Goal: Find specific page/section: Find specific page/section

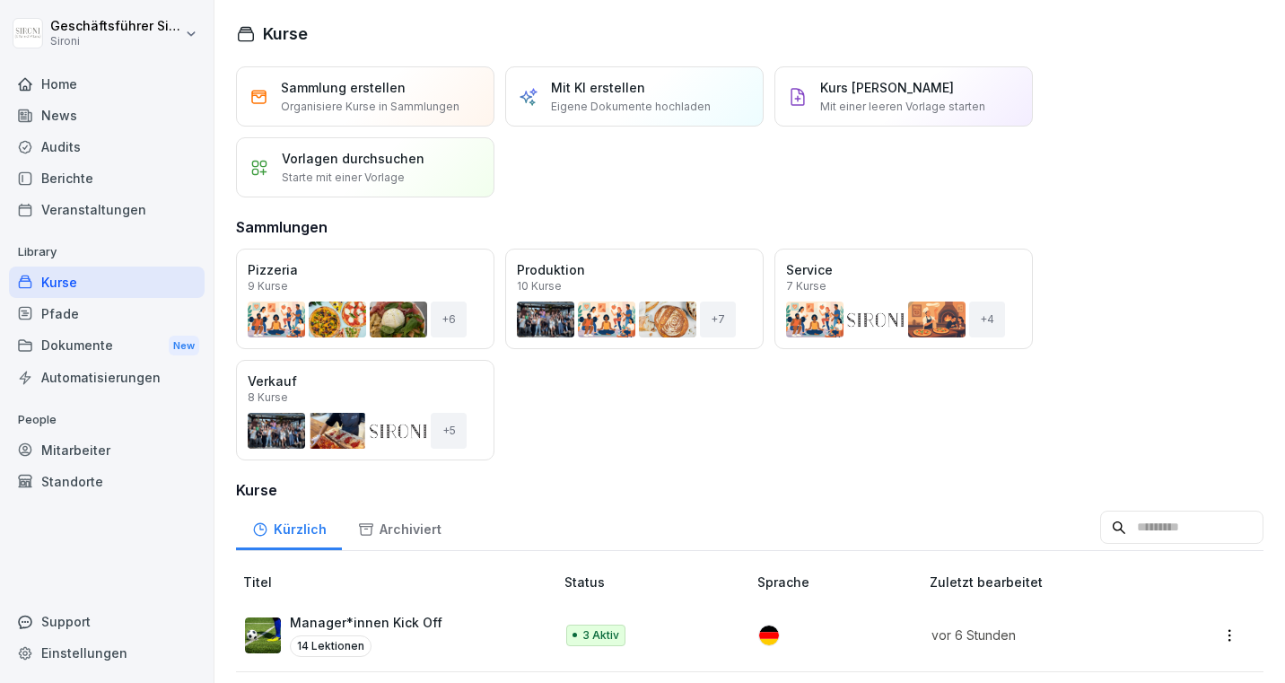
click at [54, 78] on div "Home" at bounding box center [107, 83] width 196 height 31
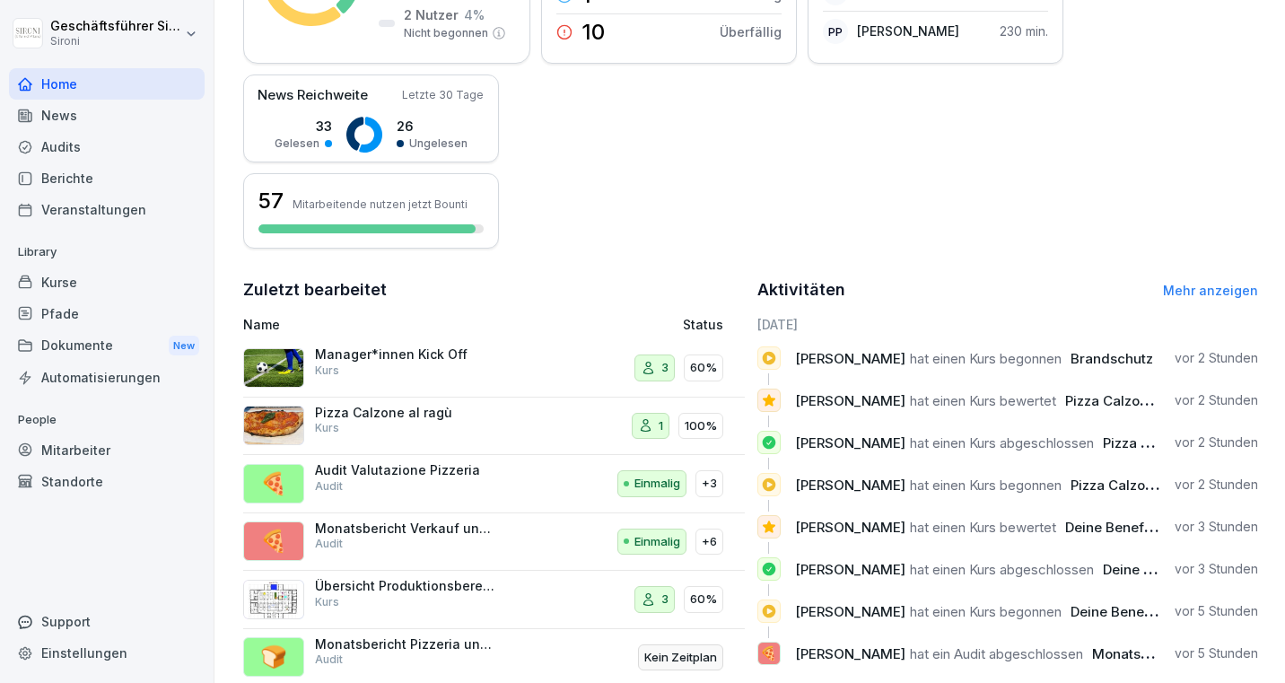
scroll to position [413, 0]
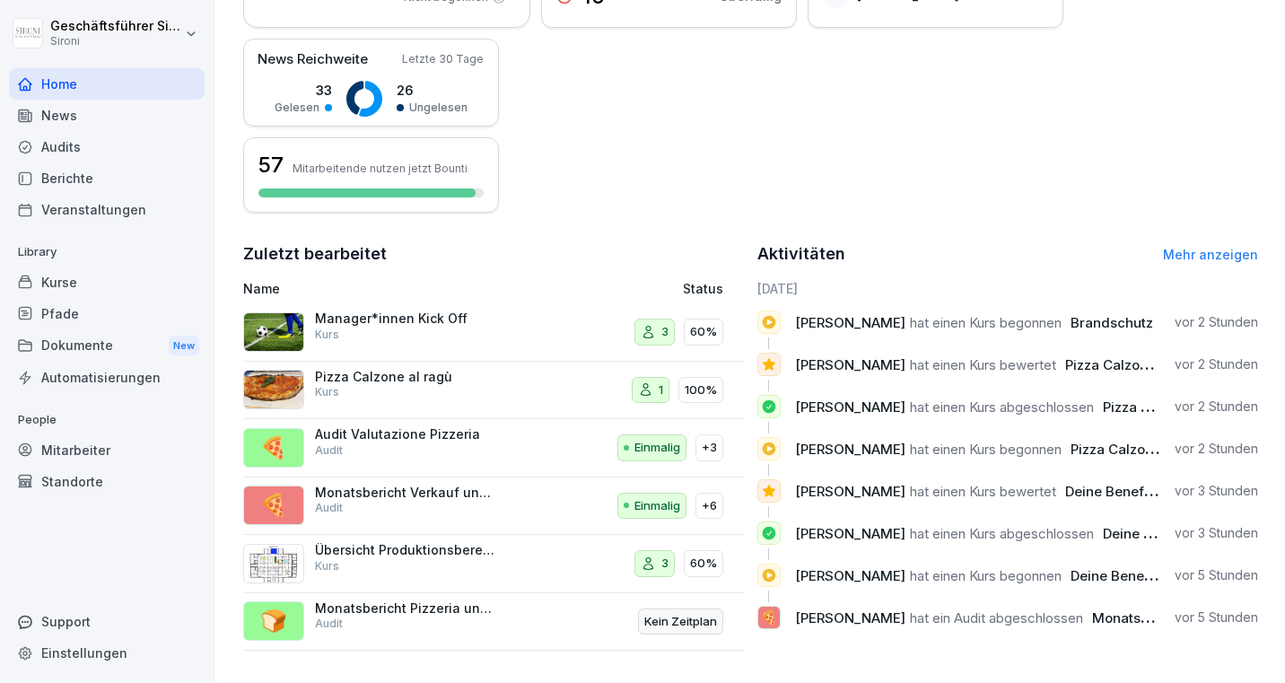
click at [64, 286] on div "Kurse" at bounding box center [107, 281] width 196 height 31
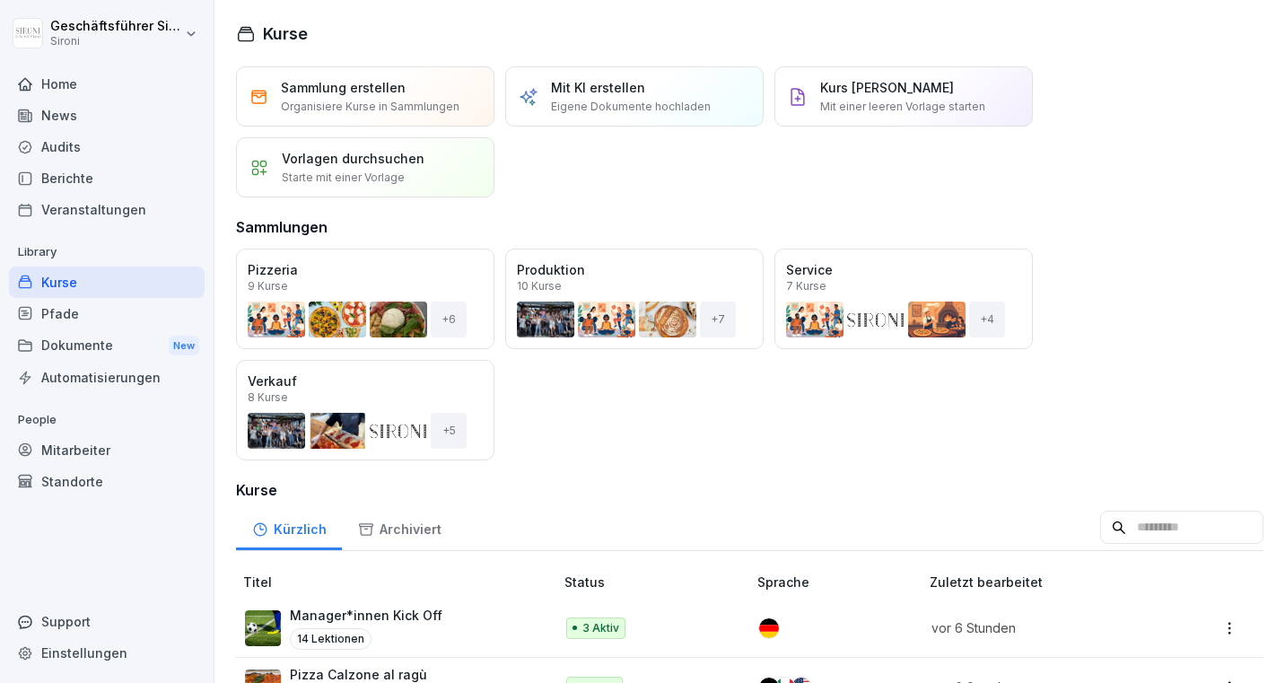
click at [1174, 544] on div "Kürzlich Archiviert" at bounding box center [749, 527] width 1027 height 47
click at [1170, 526] on input at bounding box center [1181, 528] width 163 height 34
type input "****"
click at [346, 612] on p "Deine Benefits bei Sironi" at bounding box center [368, 615] width 156 height 19
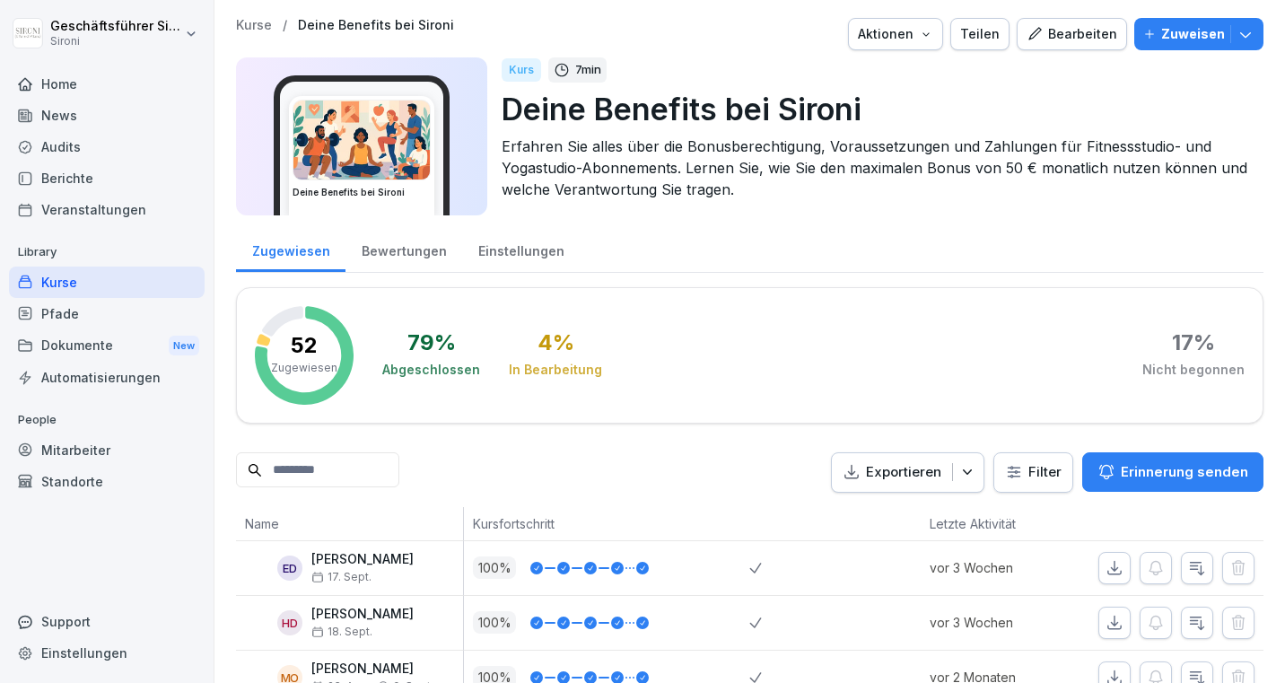
click at [405, 253] on div "Bewertungen" at bounding box center [403, 249] width 117 height 46
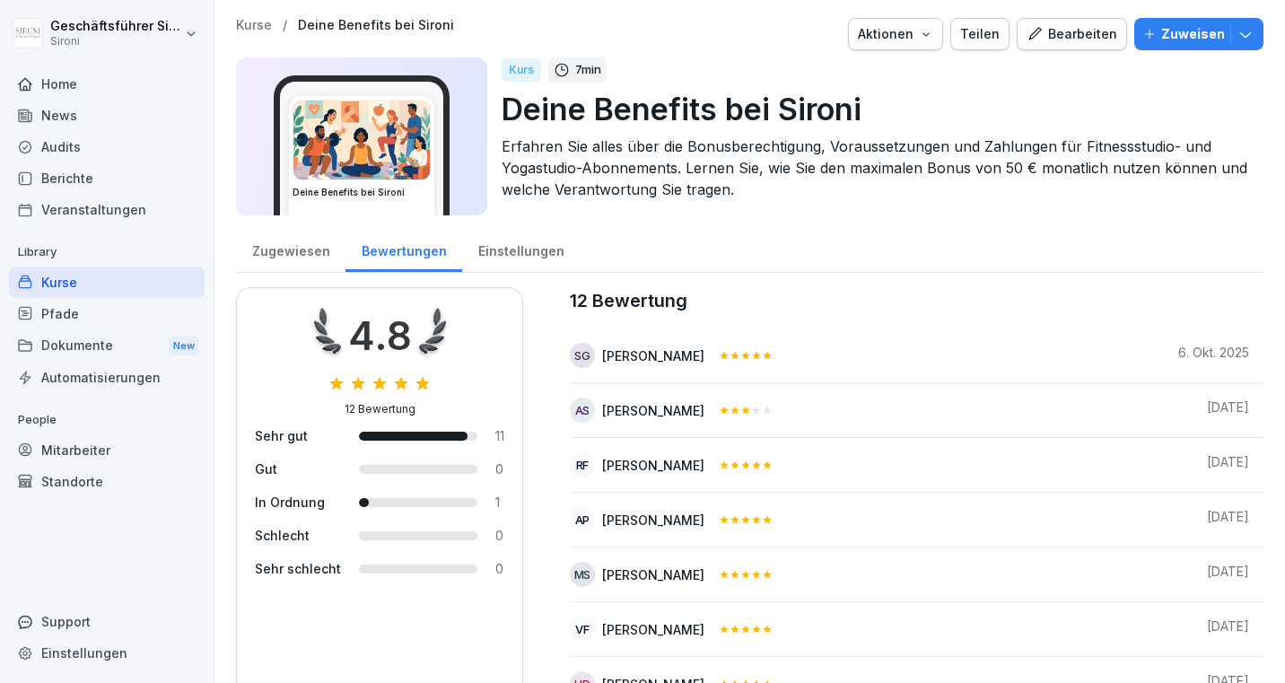
click at [58, 92] on div "Home" at bounding box center [107, 83] width 196 height 31
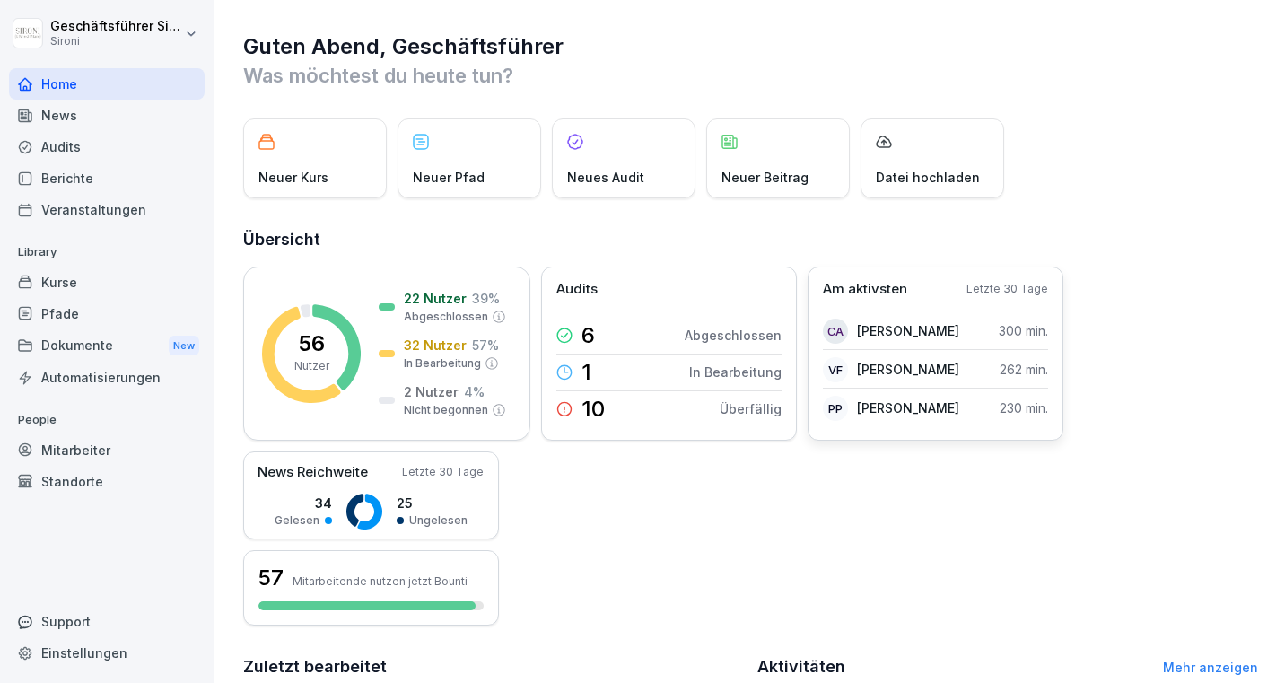
scroll to position [413, 0]
